Goal: Task Accomplishment & Management: Complete application form

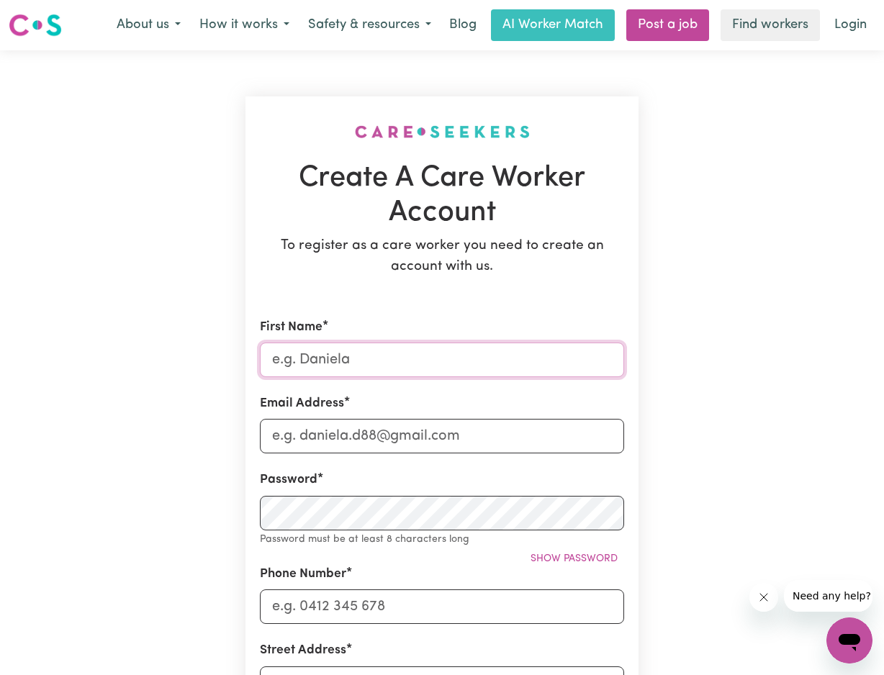
click at [470, 364] on input "First Name" at bounding box center [442, 360] width 364 height 35
type input "Ch"
click at [460, 357] on input "First Name" at bounding box center [442, 360] width 364 height 35
type input "Chidi"
click at [387, 434] on input "Ch" at bounding box center [442, 436] width 364 height 35
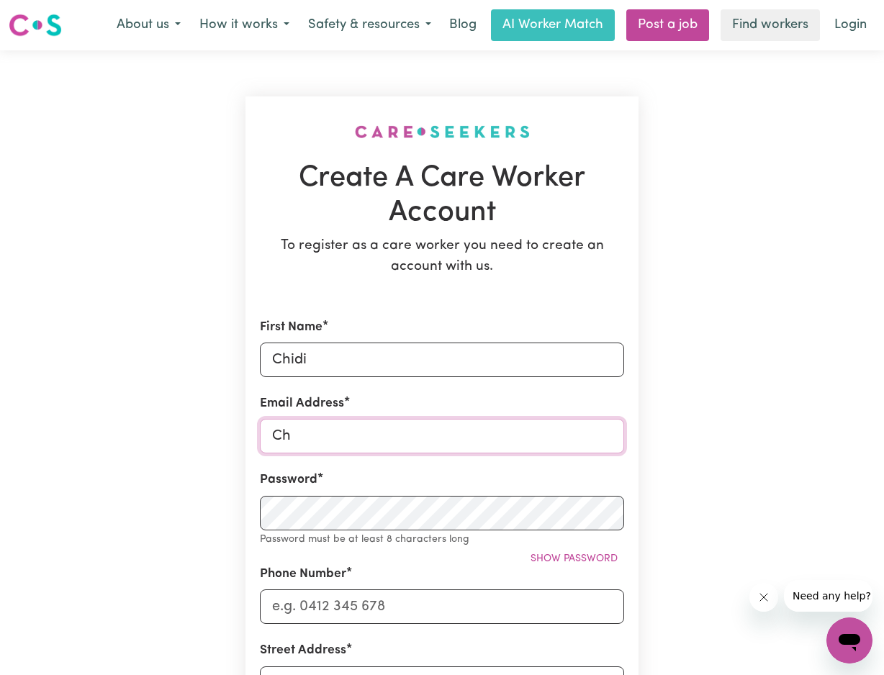
type input "C"
type input "[EMAIL_ADDRESS][DOMAIN_NAME]"
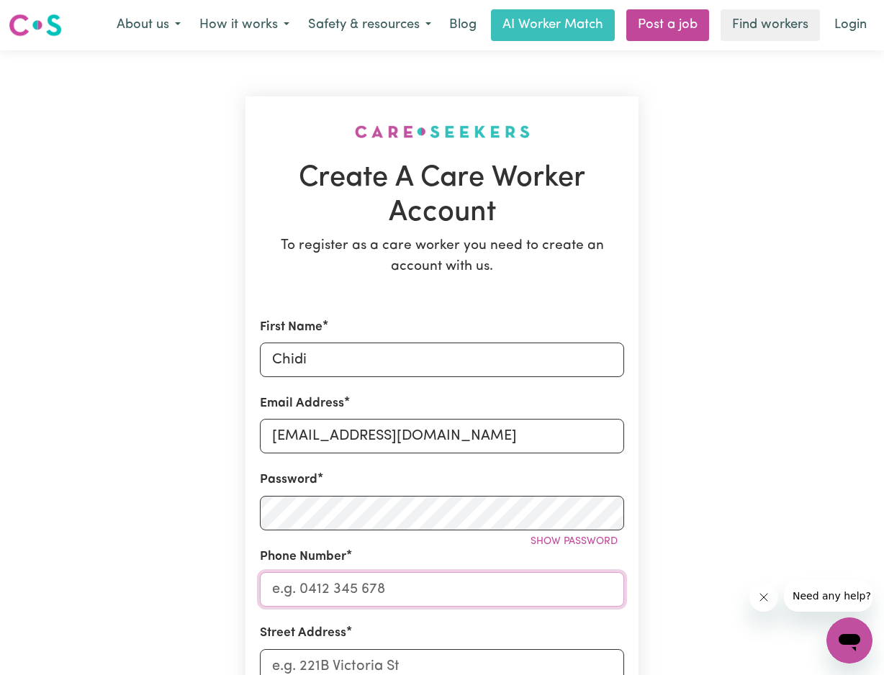
click at [316, 592] on input "Phone Number" at bounding box center [442, 589] width 364 height 35
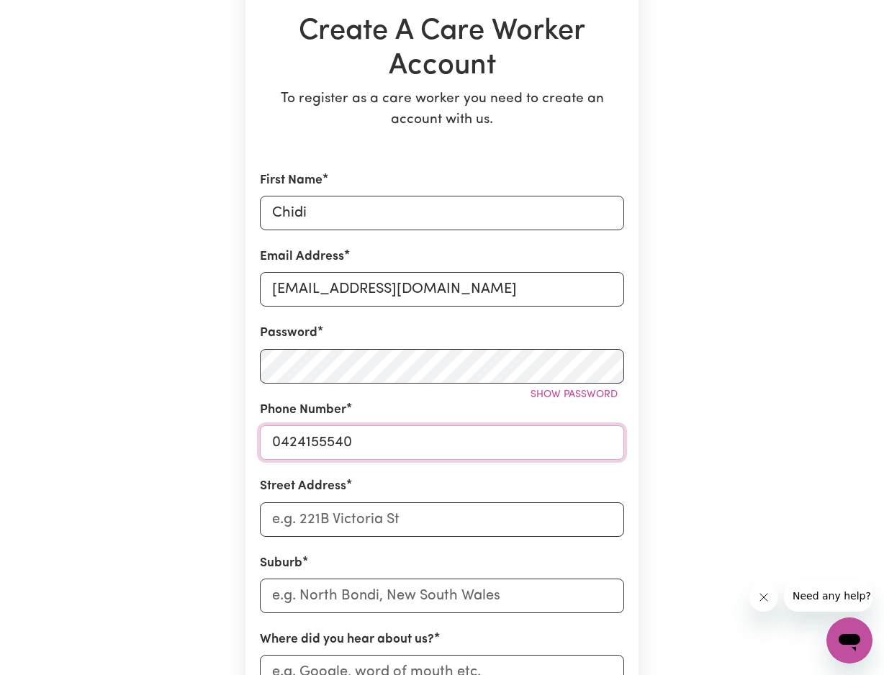
scroll to position [154, 0]
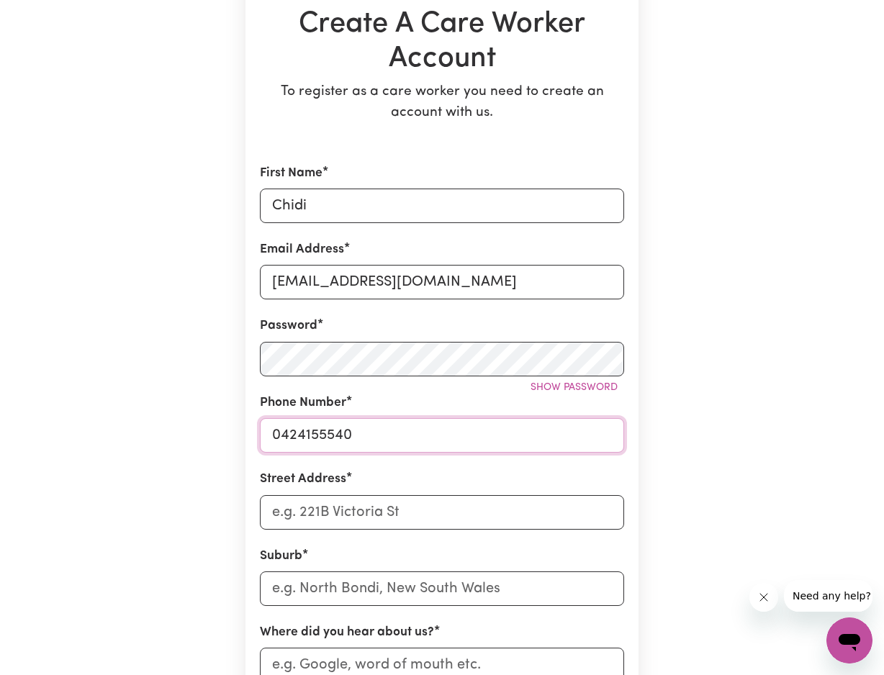
type input "0424155540"
click at [294, 509] on input "Street Address" at bounding box center [442, 512] width 364 height 35
type input "[STREET_ADDRESS]"
click at [281, 585] on input "text" at bounding box center [442, 589] width 364 height 35
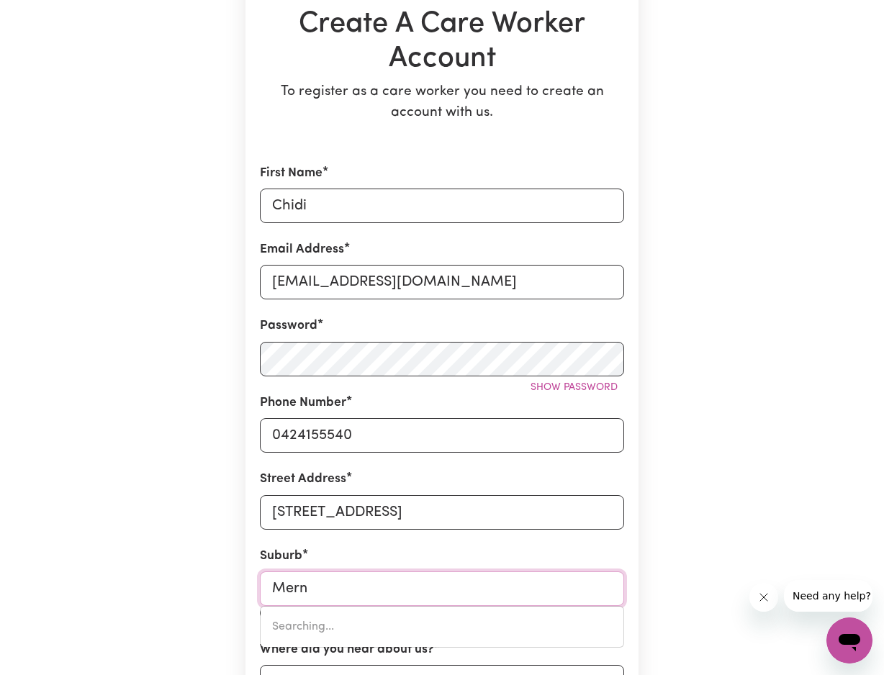
type input "Mernd"
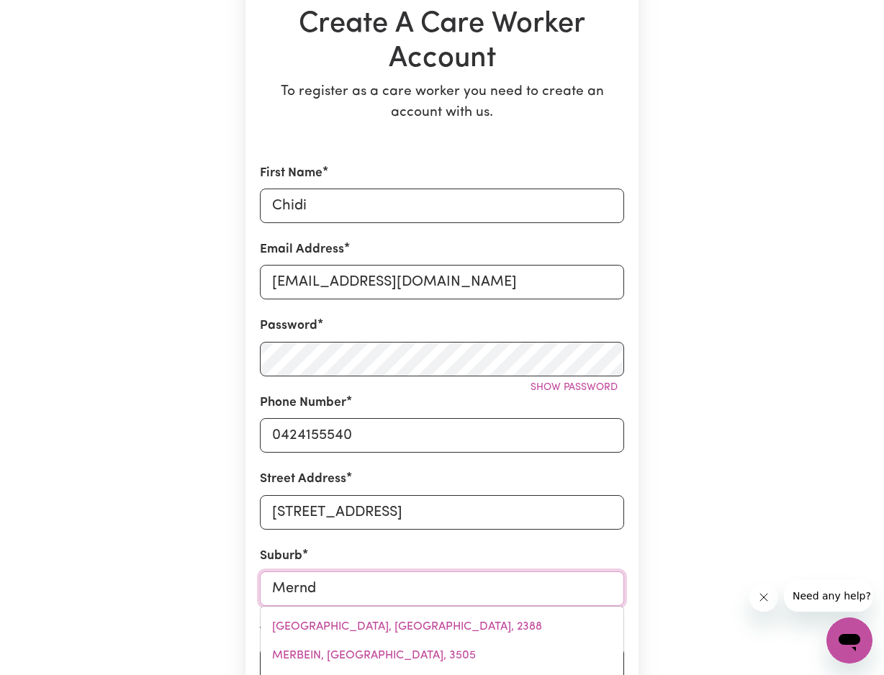
type input "MerndA, [GEOGRAPHIC_DATA], 3754"
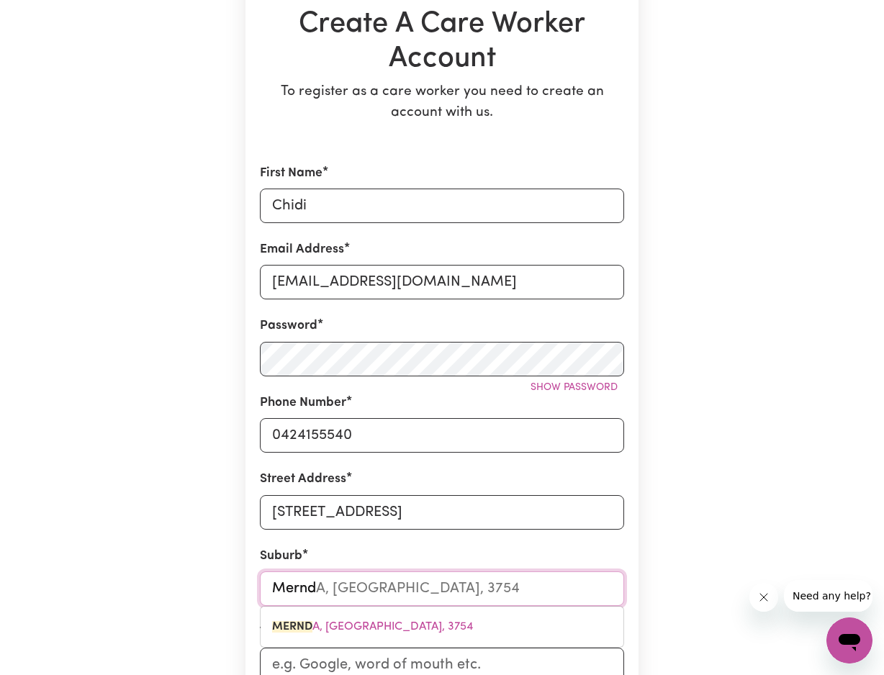
type input "Mernda"
type input "[PERSON_NAME][GEOGRAPHIC_DATA], 3754"
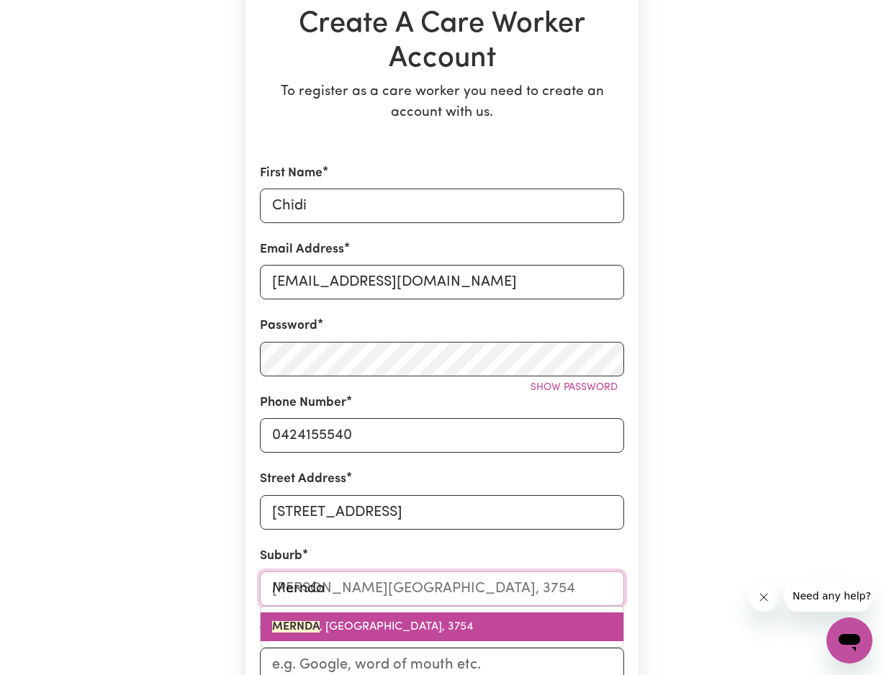
click at [292, 626] on mark "MERNDA" at bounding box center [296, 627] width 48 height 12
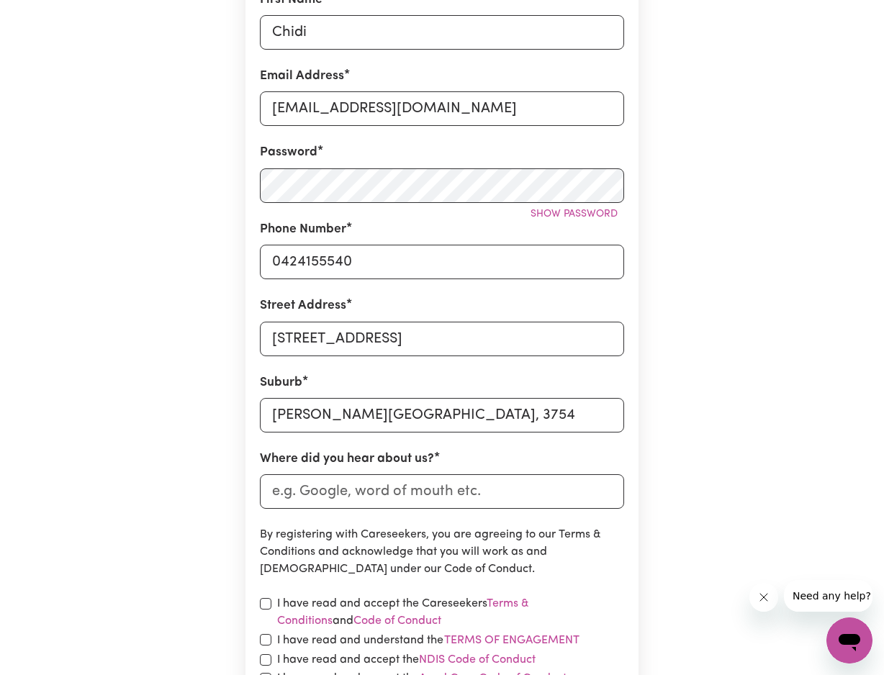
scroll to position [343, 0]
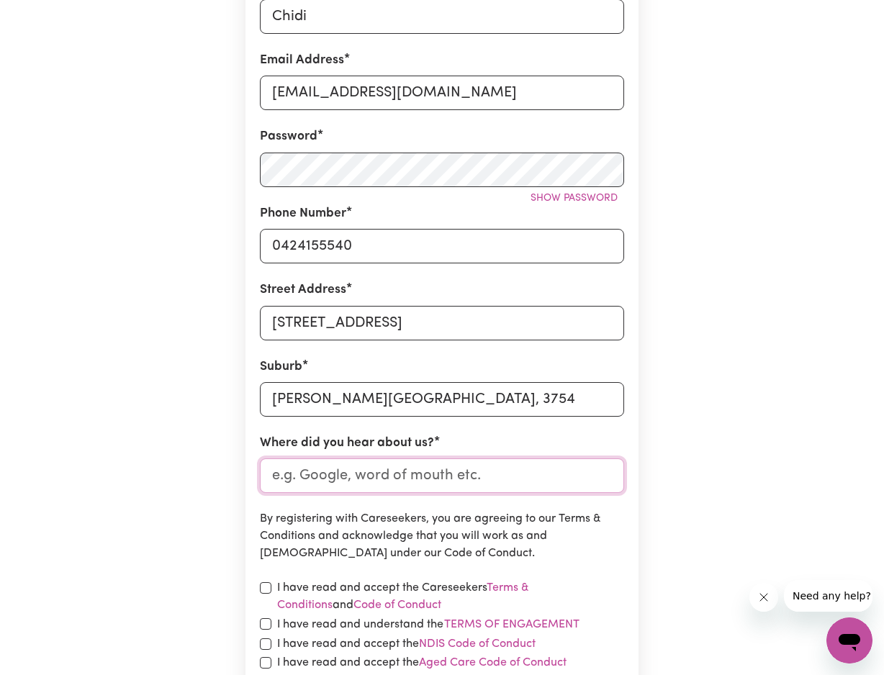
click at [302, 481] on input "Where did you hear about us?" at bounding box center [442, 476] width 364 height 35
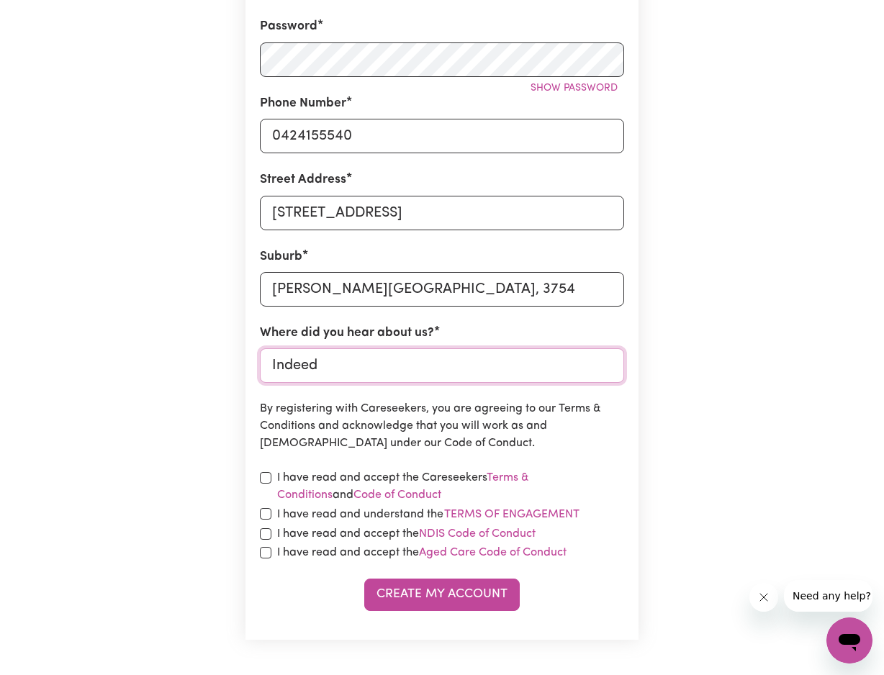
scroll to position [454, 0]
type input "Indeed"
click at [261, 475] on input "checkbox" at bounding box center [266, 478] width 12 height 12
checkbox input "true"
click at [262, 511] on input "checkbox" at bounding box center [266, 514] width 12 height 12
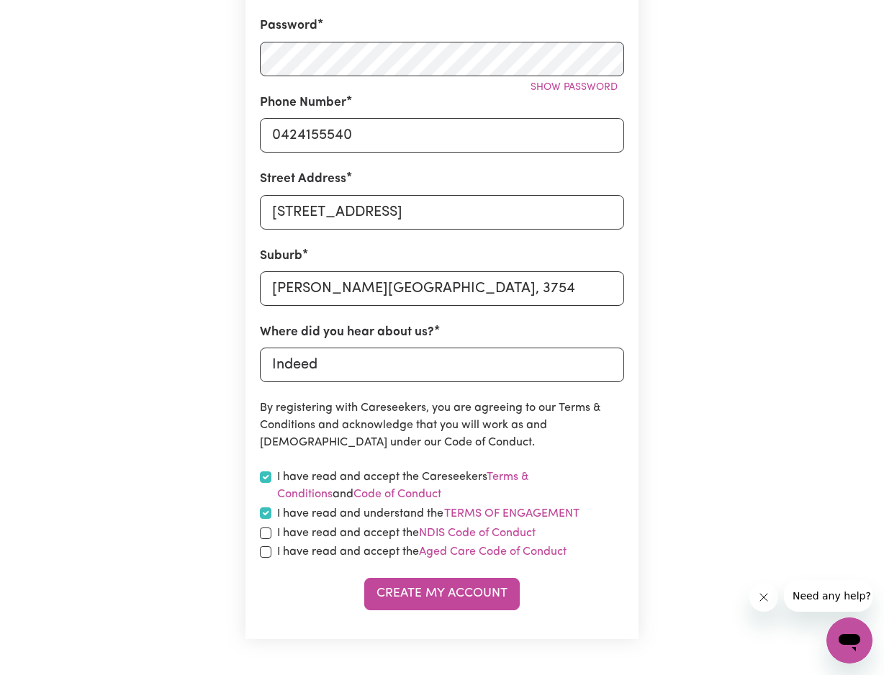
checkbox input "true"
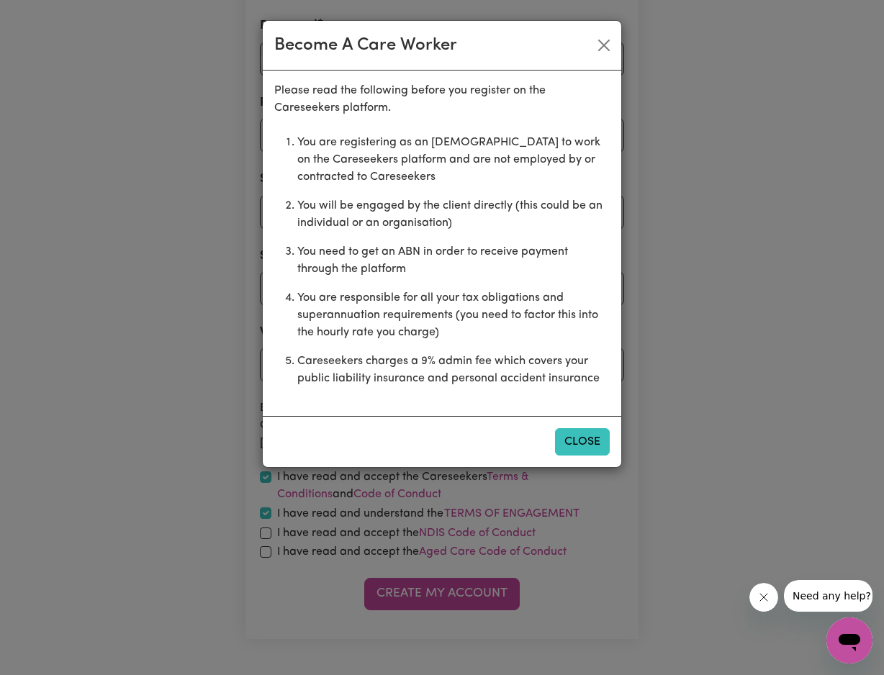
click at [570, 449] on button "Close" at bounding box center [582, 441] width 55 height 27
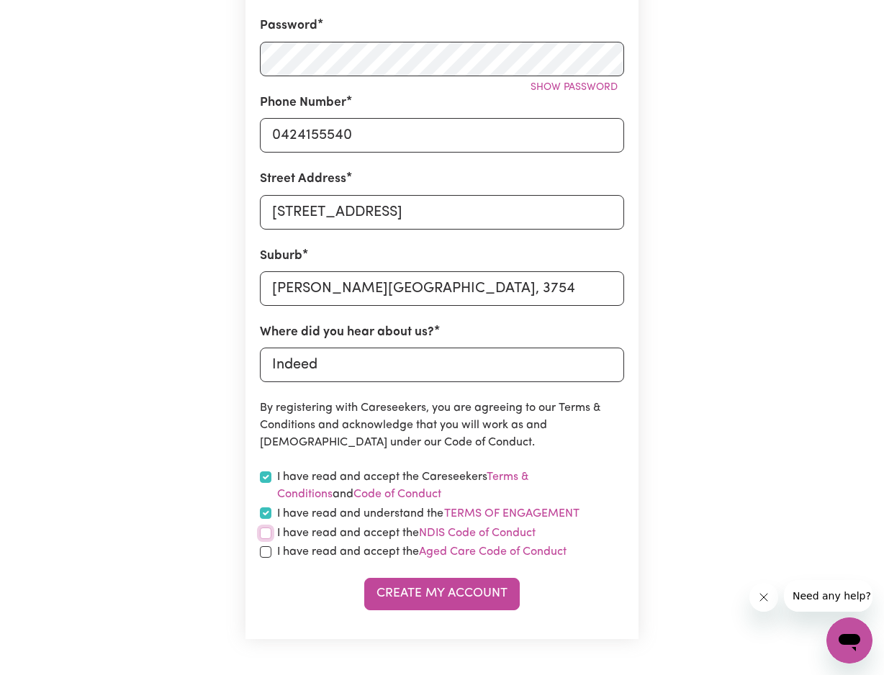
click at [261, 538] on input "checkbox" at bounding box center [266, 534] width 12 height 12
checkbox input "true"
click at [264, 548] on input "checkbox" at bounding box center [266, 552] width 12 height 12
checkbox input "true"
click at [465, 593] on button "Create My Account" at bounding box center [442, 594] width 156 height 32
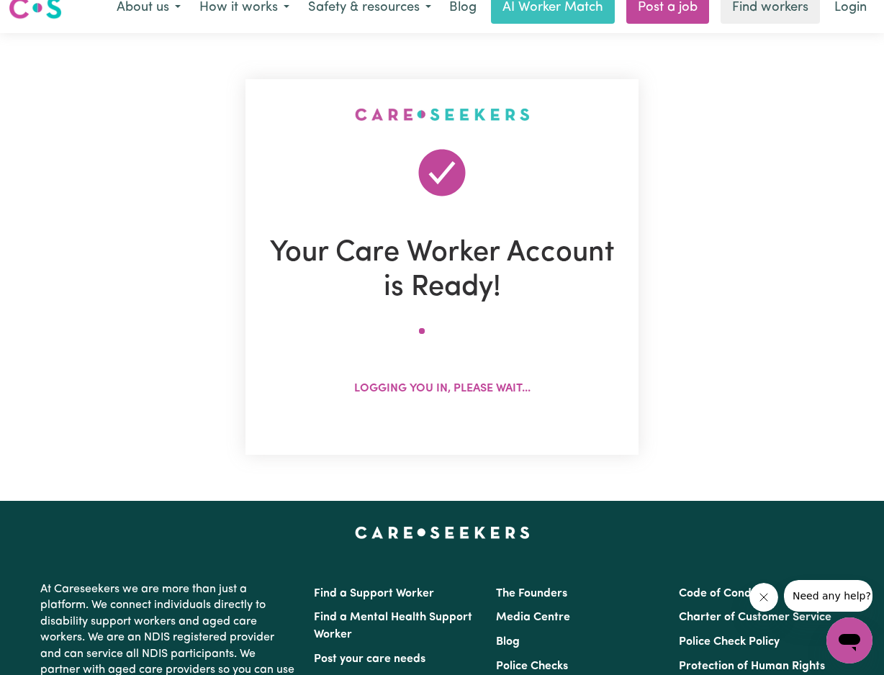
scroll to position [0, 0]
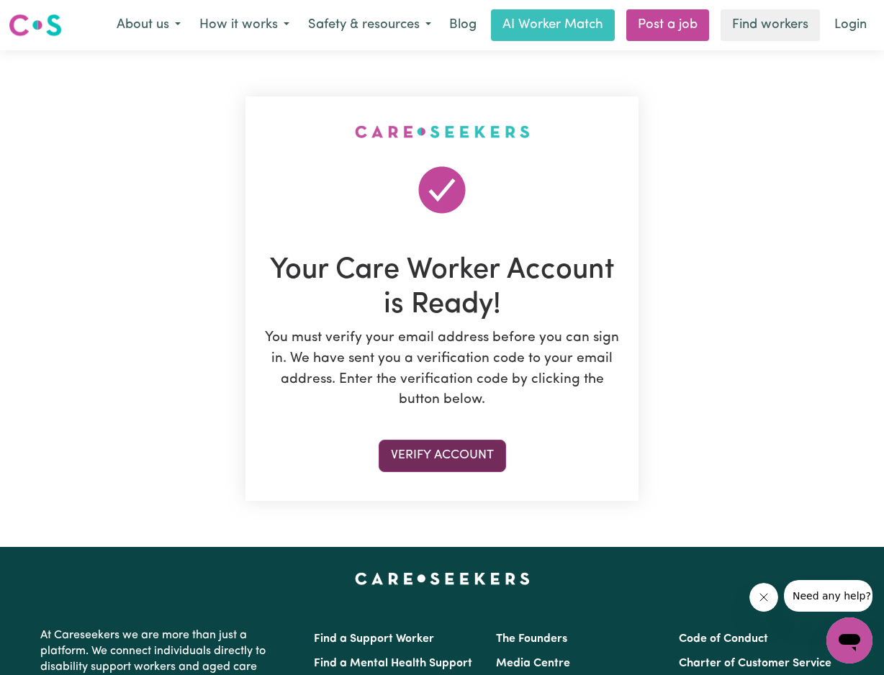
click at [449, 455] on button "Verify Account" at bounding box center [442, 456] width 127 height 32
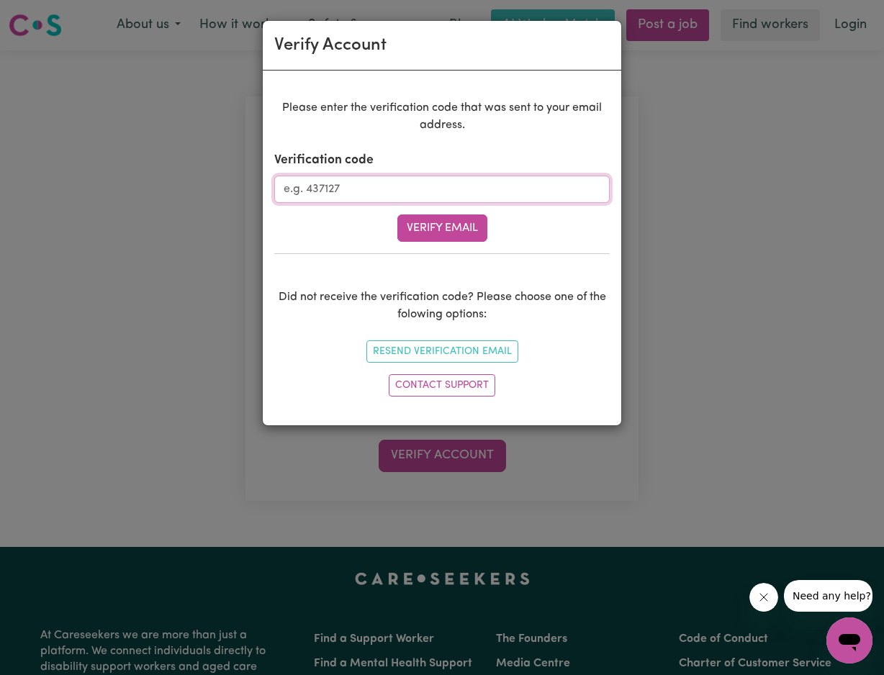
click at [534, 186] on input "Verification code" at bounding box center [442, 189] width 336 height 27
type input "862185"
click at [470, 225] on button "Verify Email" at bounding box center [442, 228] width 90 height 27
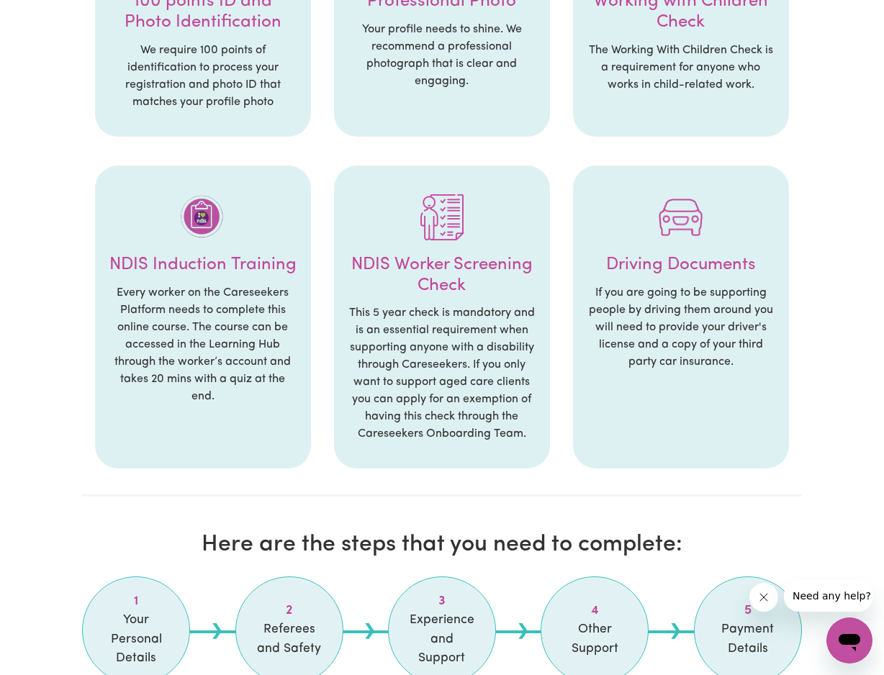
scroll to position [698, 0]
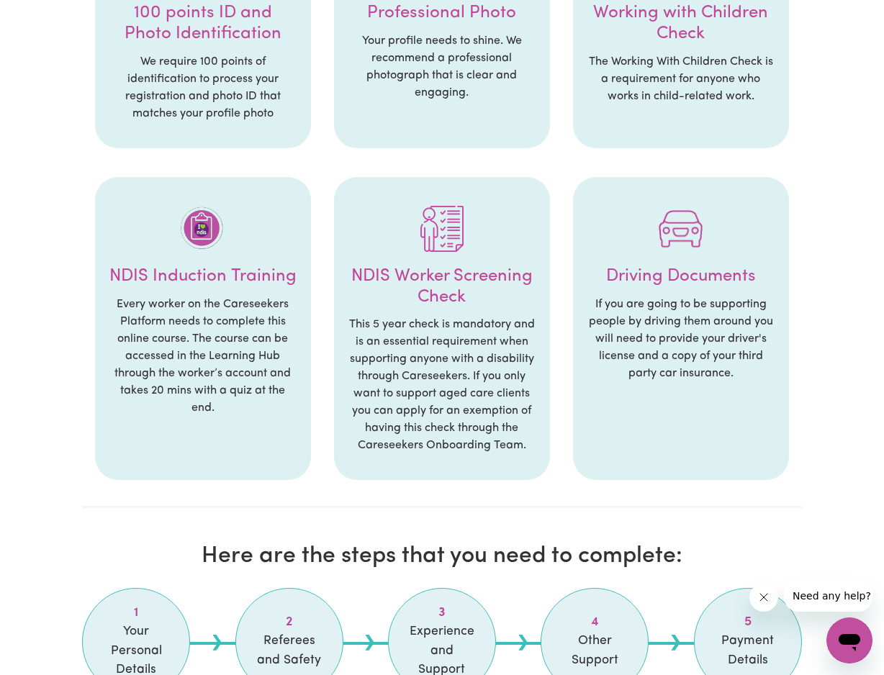
click at [459, 386] on p "This 5 year check is mandatory and is an essential requirement when supporting …" at bounding box center [441, 385] width 187 height 138
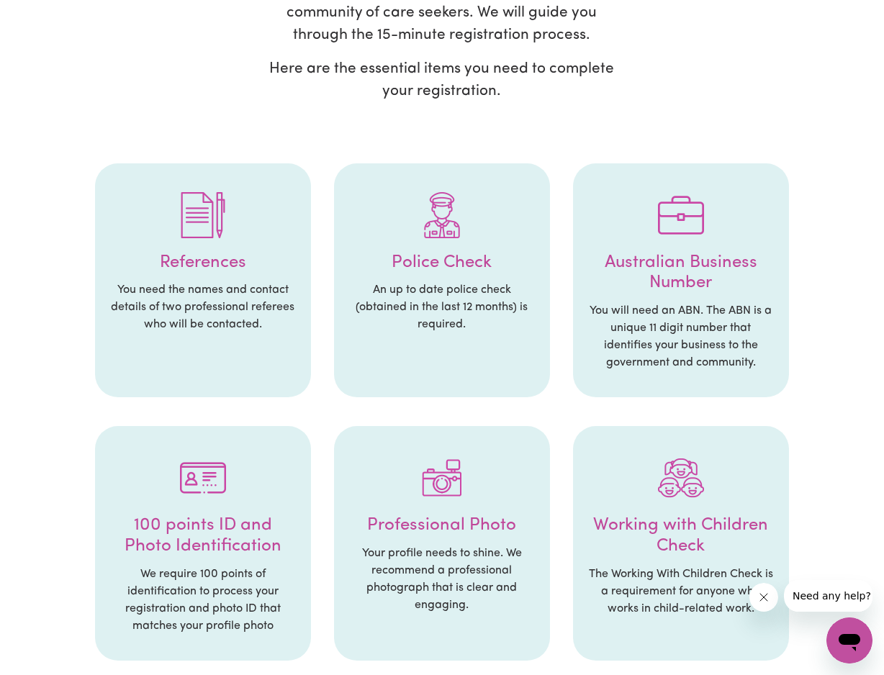
scroll to position [184, 0]
